Goal: Contribute content: Contribute content

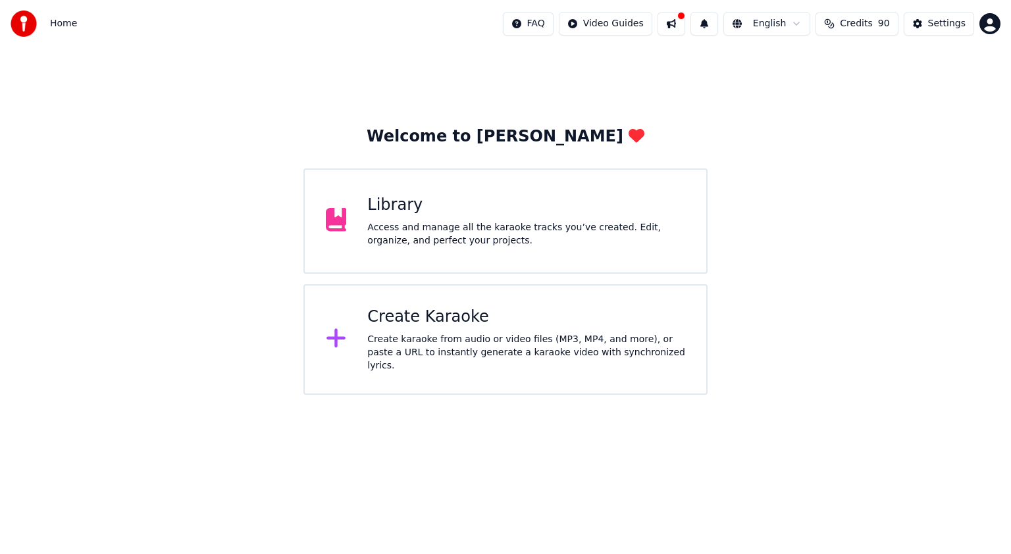
click at [491, 199] on div "Library" at bounding box center [526, 205] width 318 height 21
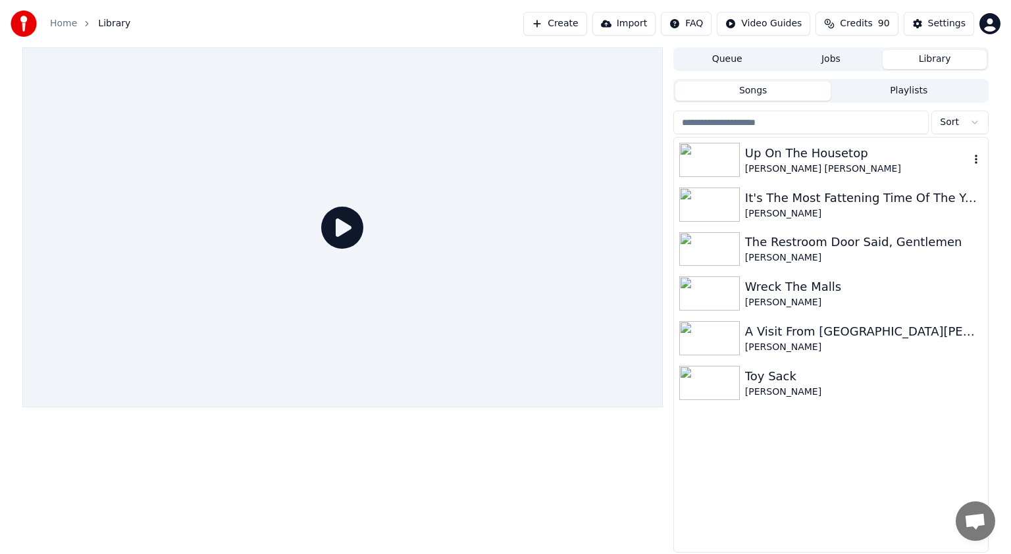
click at [779, 155] on div "Up On The Housetop" at bounding box center [857, 153] width 224 height 18
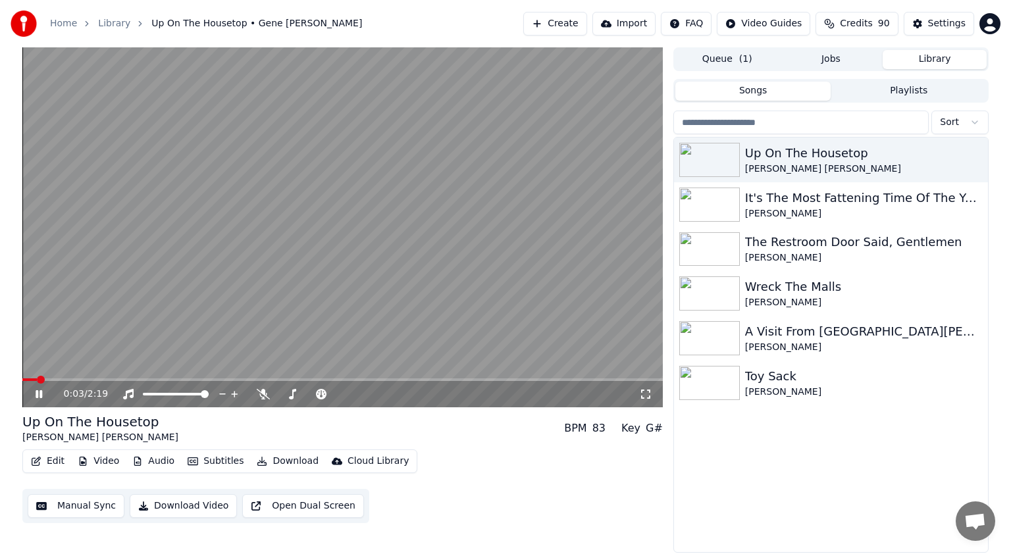
click at [48, 461] on button "Edit" at bounding box center [48, 461] width 44 height 18
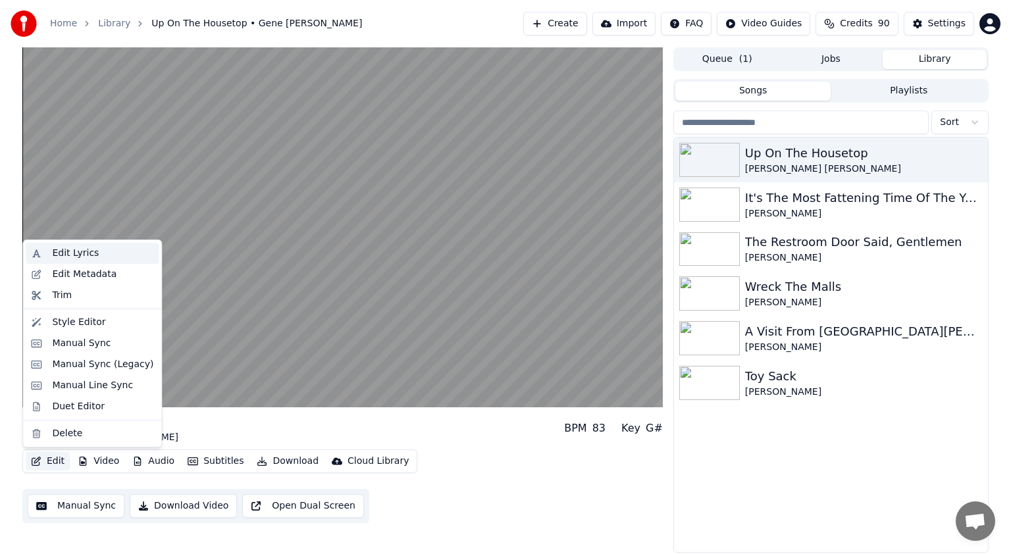
click at [80, 250] on div "Edit Lyrics" at bounding box center [75, 253] width 47 height 13
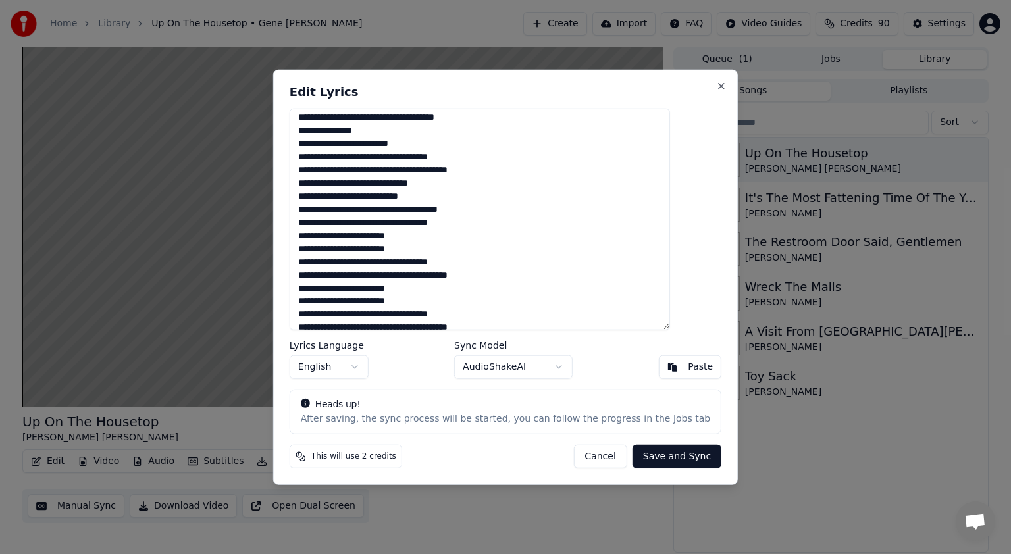
scroll to position [276, 0]
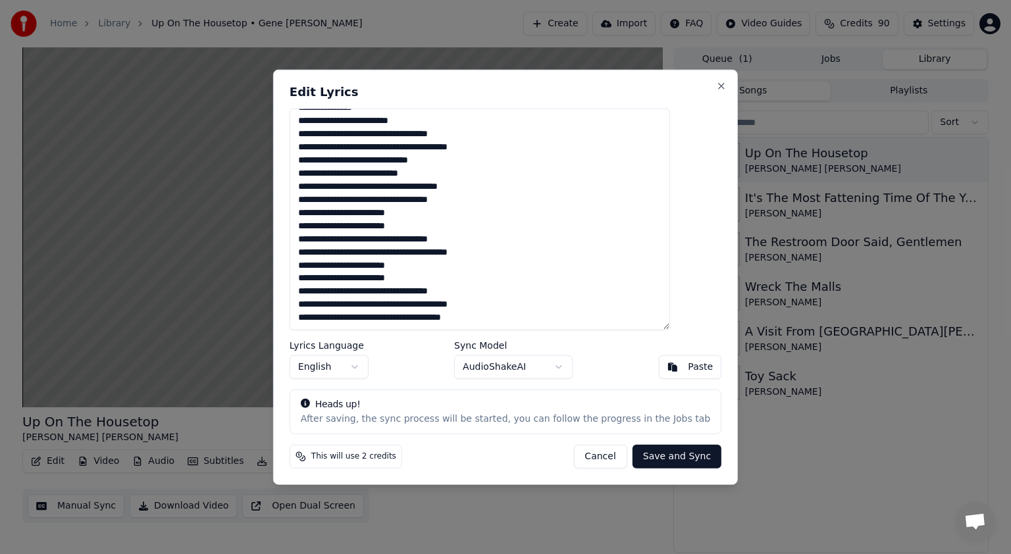
drag, startPoint x: 323, startPoint y: 119, endPoint x: 561, endPoint y: 359, distance: 337.3
click at [561, 359] on div "Edit Lyrics Lyrics Language English Sync Model AudioShakeAI Paste Heads up! Aft…" at bounding box center [505, 277] width 464 height 415
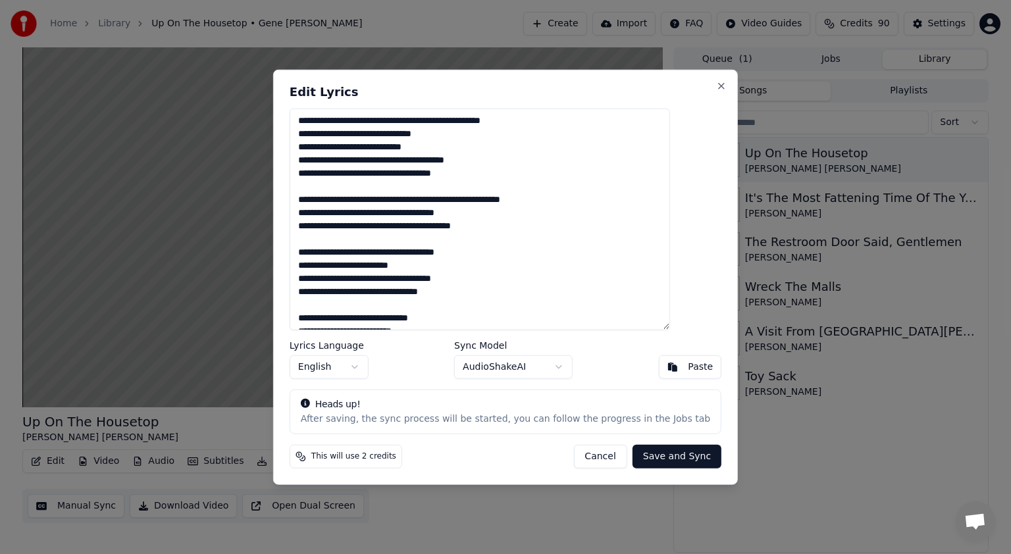
scroll to position [244, 0]
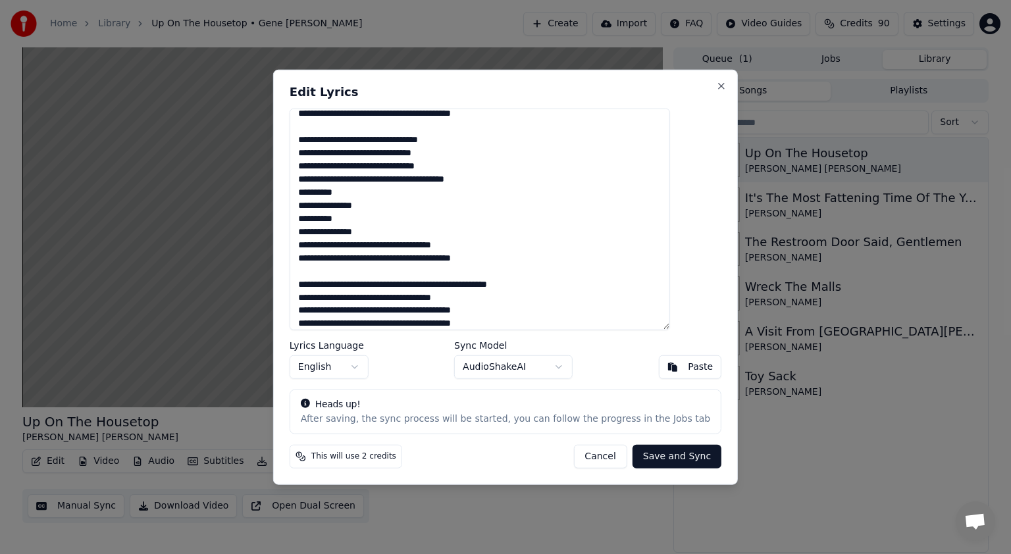
click at [326, 268] on textarea at bounding box center [479, 220] width 380 height 222
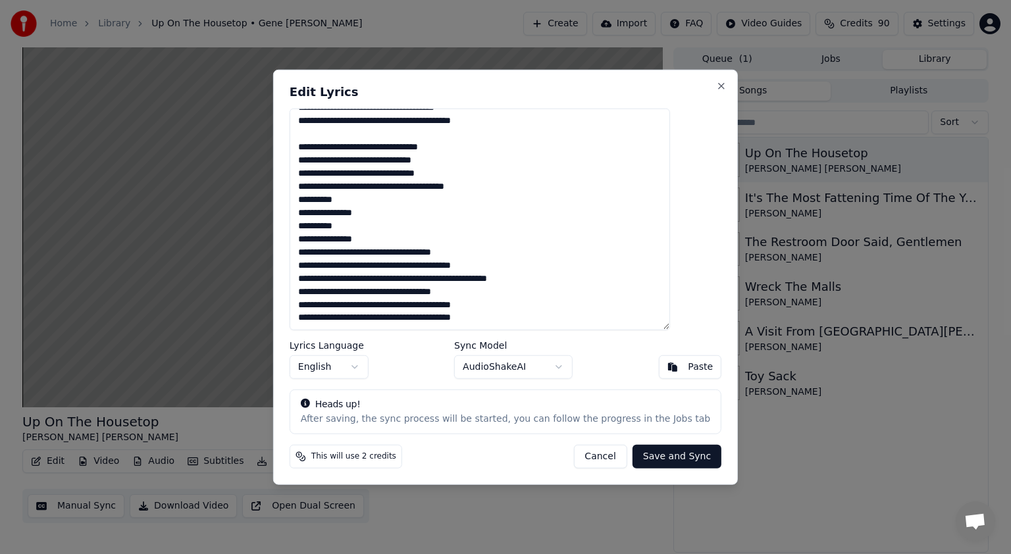
scroll to position [237, 0]
click at [324, 134] on textarea at bounding box center [479, 220] width 380 height 222
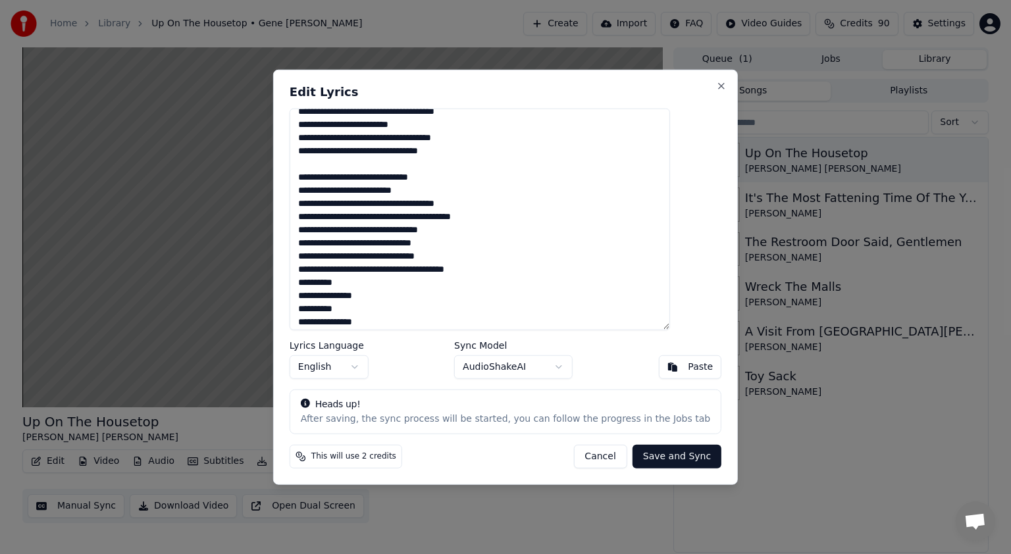
scroll to position [137, 0]
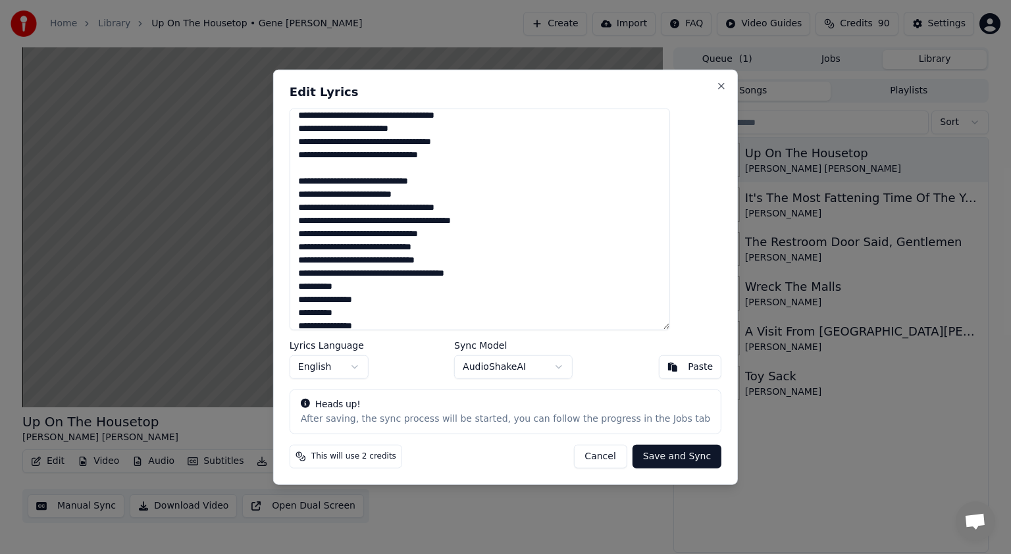
click at [326, 166] on textarea at bounding box center [479, 220] width 380 height 222
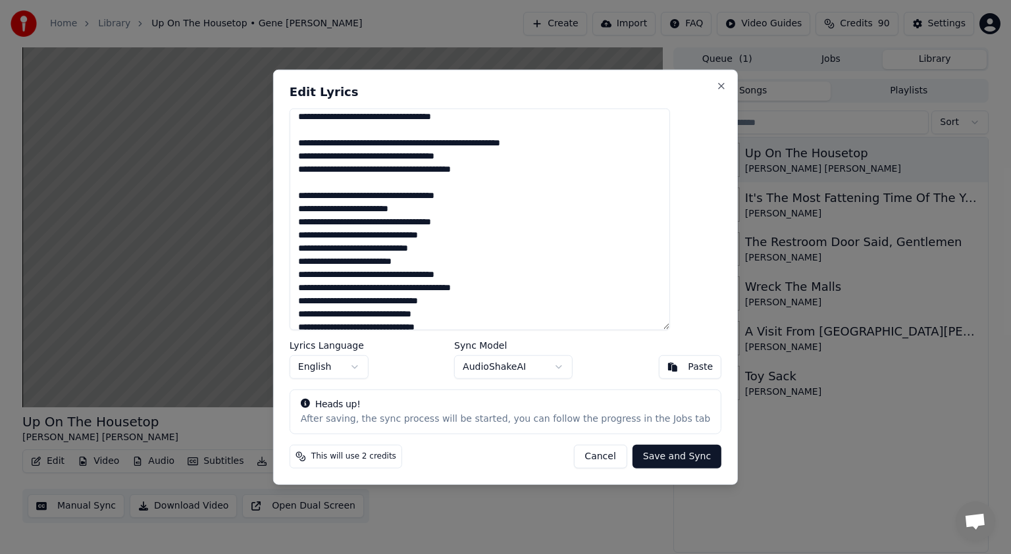
scroll to position [53, 0]
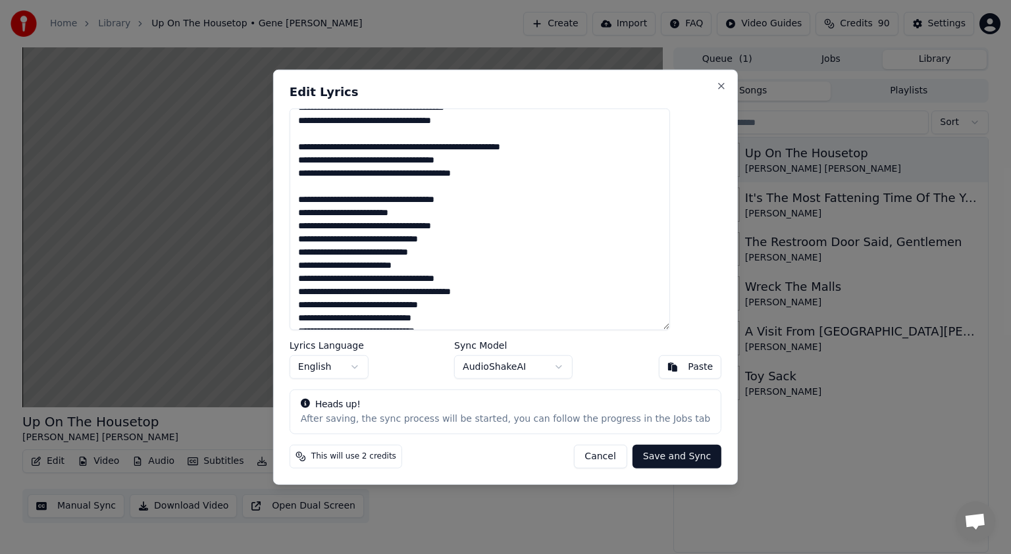
click at [329, 181] on textarea at bounding box center [479, 220] width 380 height 222
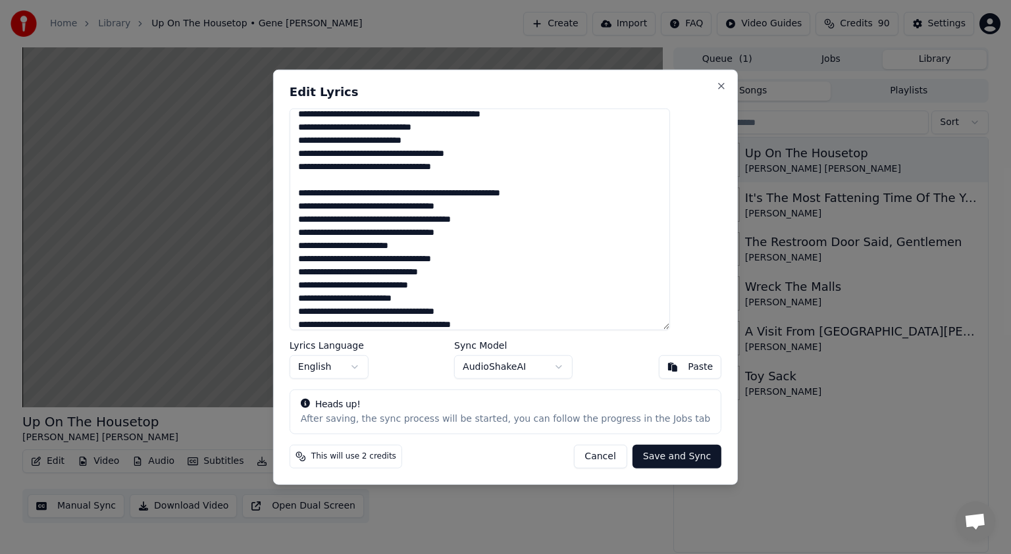
scroll to position [0, 0]
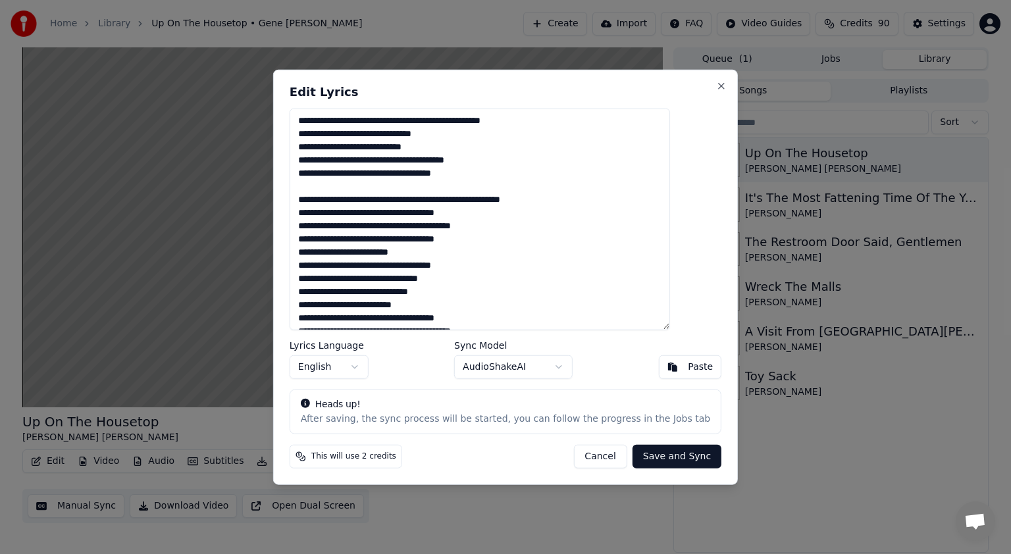
click at [417, 121] on textarea at bounding box center [479, 220] width 380 height 222
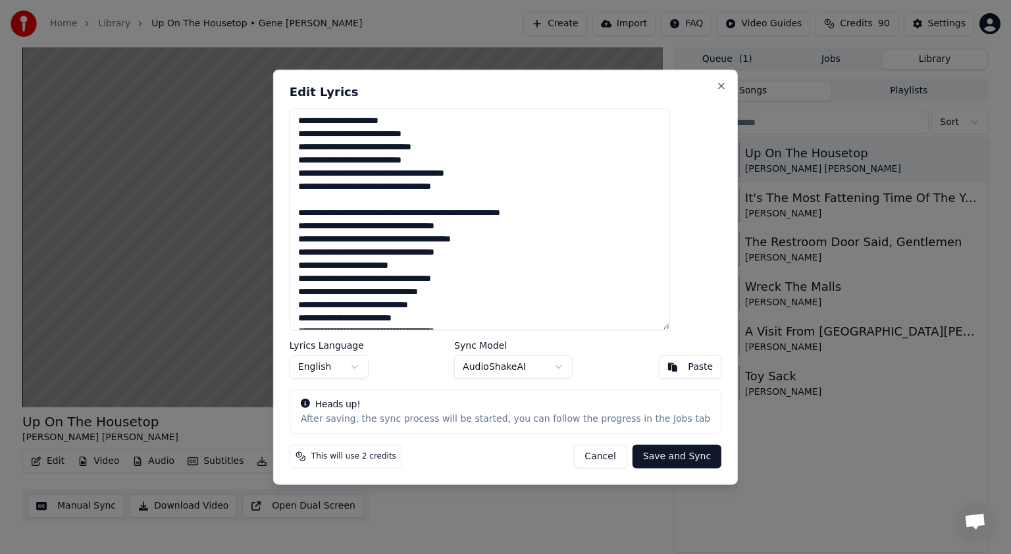
click at [326, 200] on textarea at bounding box center [479, 220] width 380 height 222
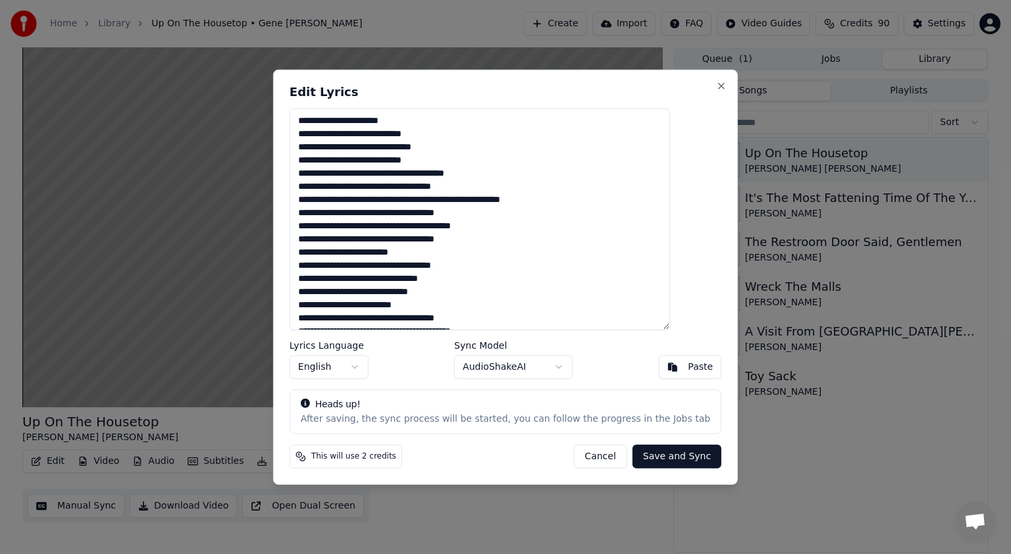
type textarea "**********"
click at [642, 453] on button "Save and Sync" at bounding box center [676, 456] width 89 height 24
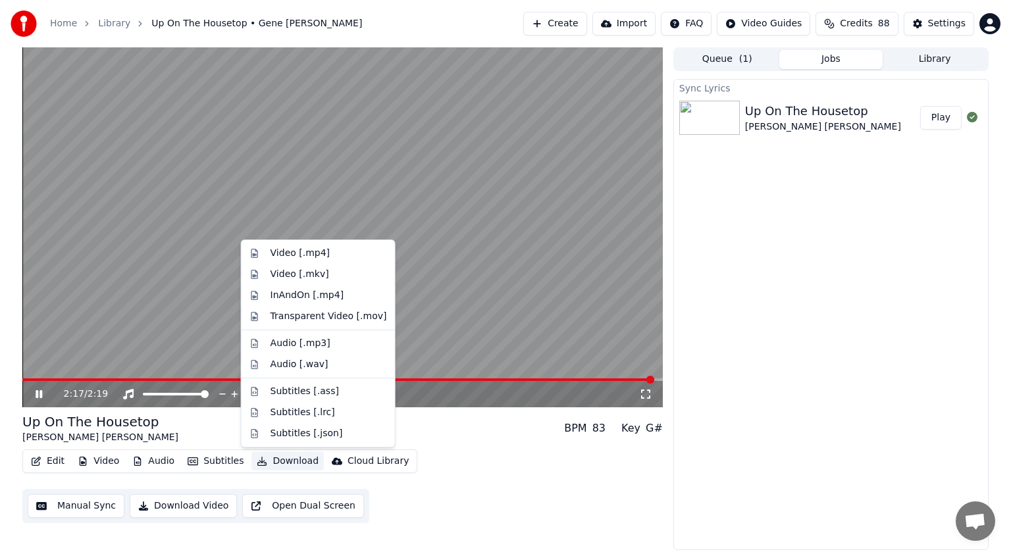
click at [284, 461] on button "Download" at bounding box center [287, 461] width 72 height 18
click at [293, 251] on div "Video [.mp4]" at bounding box center [299, 253] width 59 height 13
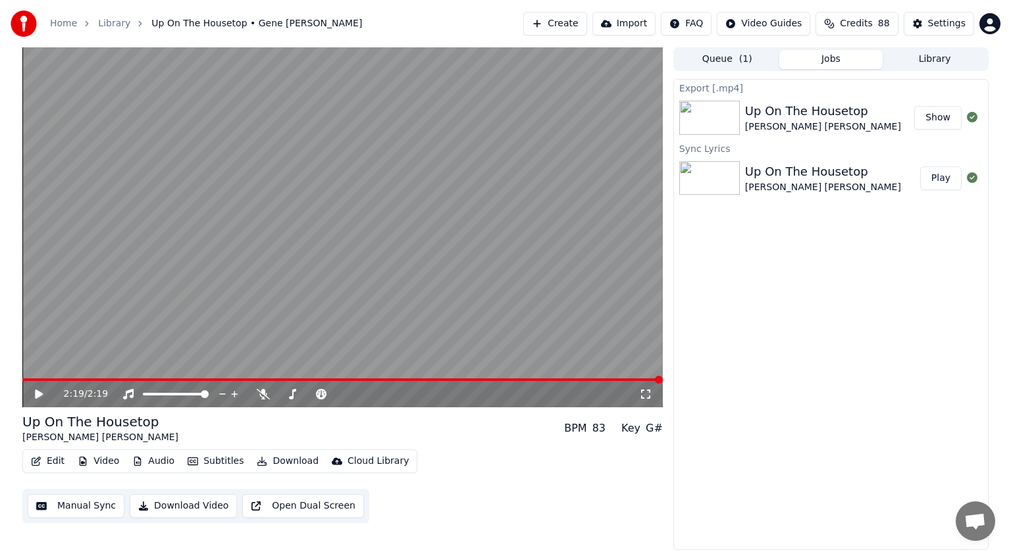
click at [934, 120] on button "Show" at bounding box center [937, 118] width 47 height 24
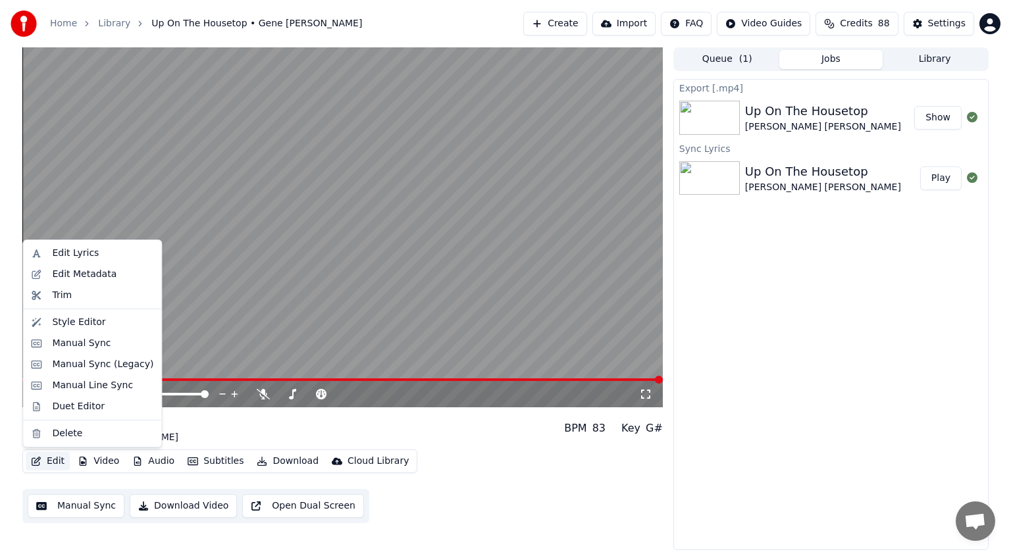
click at [55, 463] on button "Edit" at bounding box center [48, 461] width 44 height 18
click at [67, 250] on div "Edit Lyrics" at bounding box center [75, 253] width 47 height 13
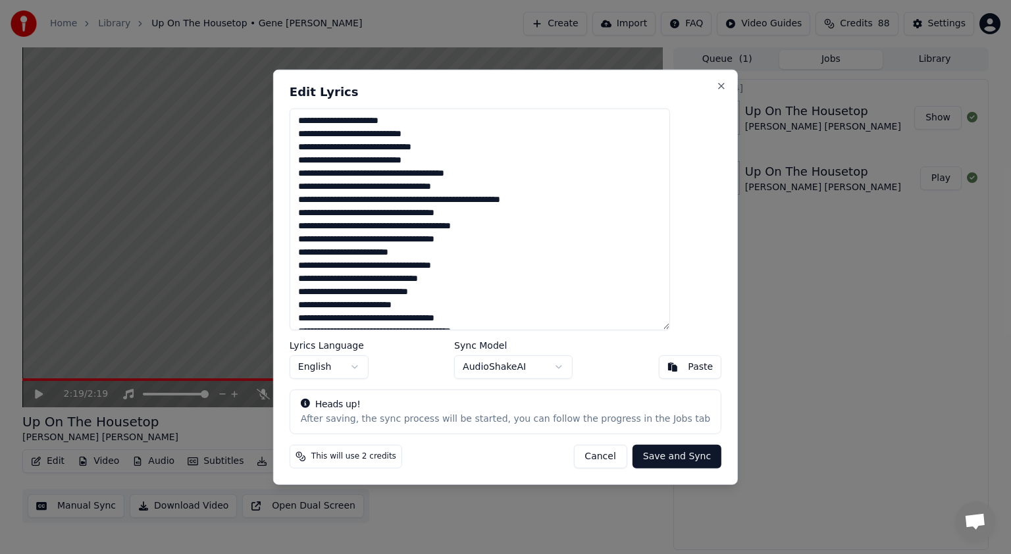
drag, startPoint x: 424, startPoint y: 116, endPoint x: 314, endPoint y: 113, distance: 109.9
click at [314, 113] on textarea at bounding box center [479, 220] width 380 height 222
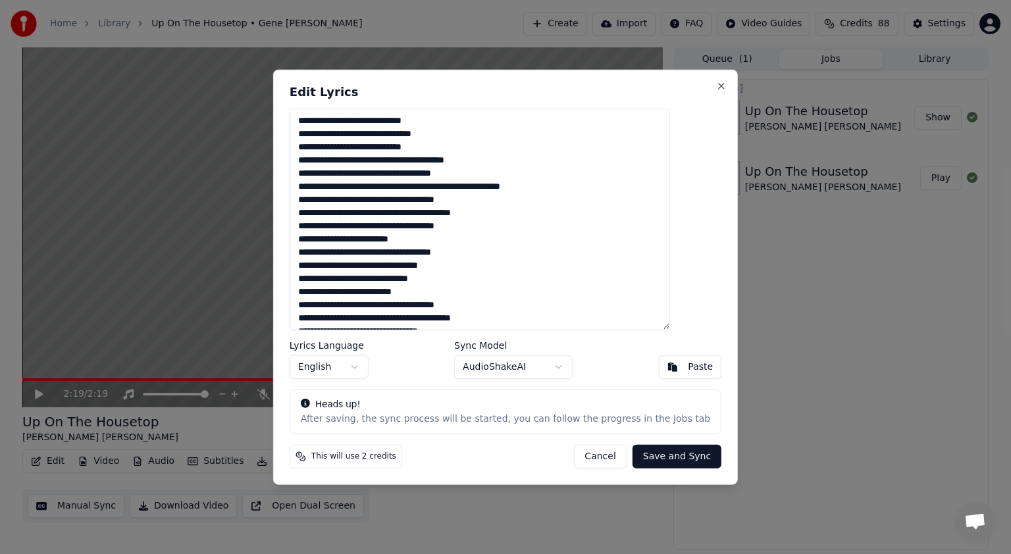
type textarea "**********"
click at [644, 455] on button "Save and Sync" at bounding box center [676, 456] width 89 height 24
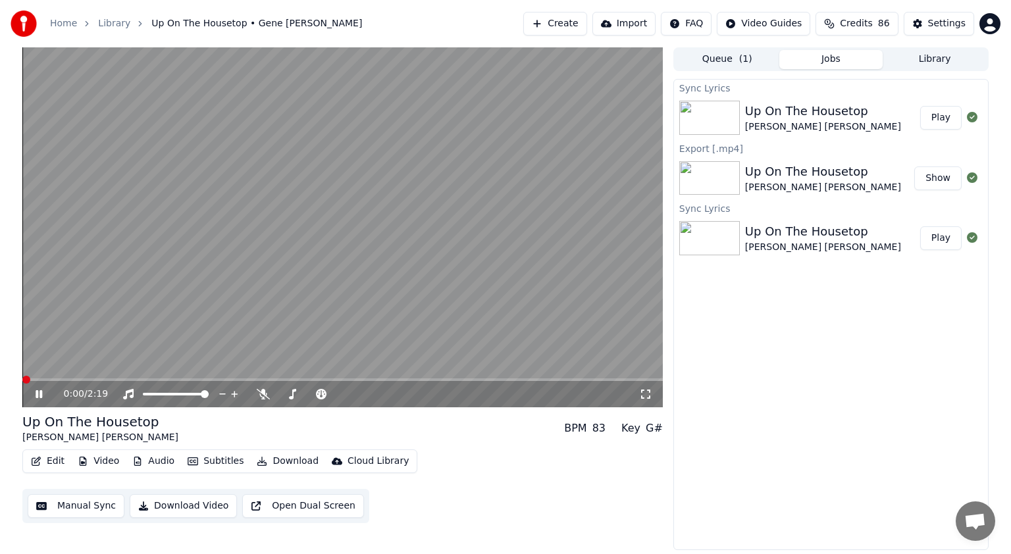
click at [22, 376] on span at bounding box center [26, 380] width 8 height 8
click at [37, 390] on icon at bounding box center [39, 394] width 7 height 8
click at [145, 506] on button "Download Video" at bounding box center [183, 506] width 107 height 24
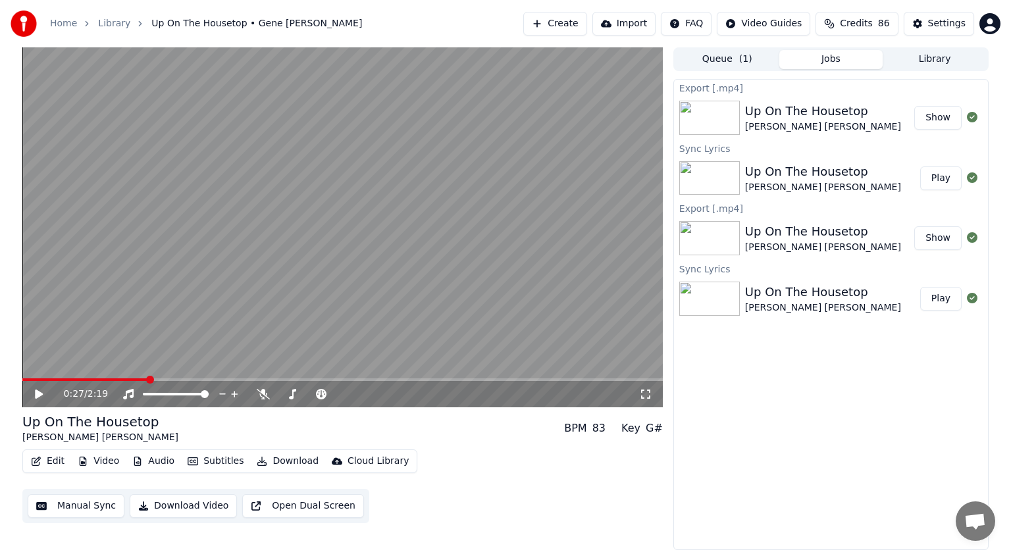
click at [951, 121] on button "Show" at bounding box center [937, 118] width 47 height 24
